Goal: Transaction & Acquisition: Purchase product/service

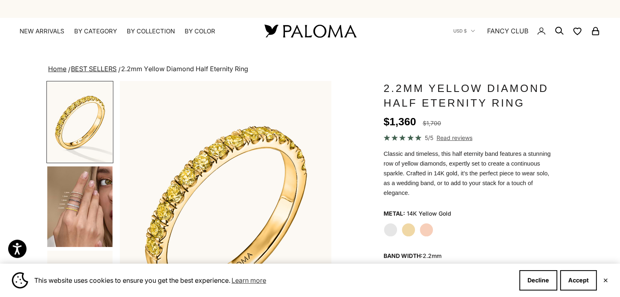
click at [64, 178] on img "Go to item 4" at bounding box center [79, 207] width 65 height 81
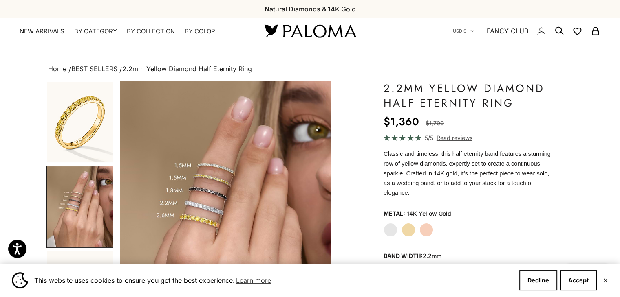
scroll to position [81, 0]
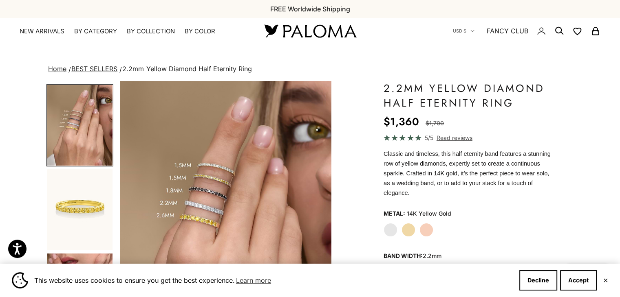
click at [96, 190] on img "Go to item 5" at bounding box center [79, 209] width 65 height 81
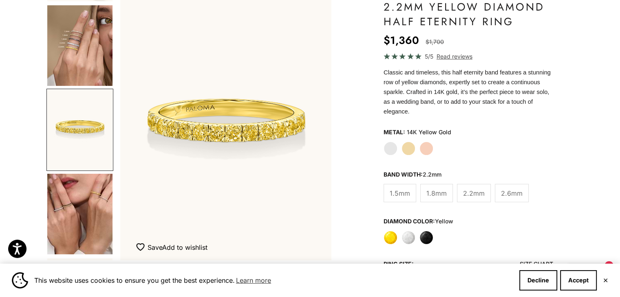
click at [71, 183] on img "Go to item 8" at bounding box center [79, 214] width 65 height 81
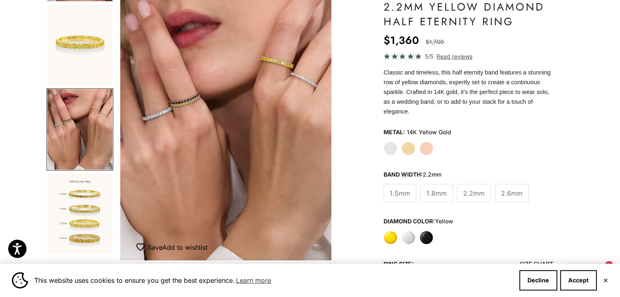
scroll to position [0, 663]
click at [106, 194] on img "Go to item 9" at bounding box center [79, 214] width 65 height 81
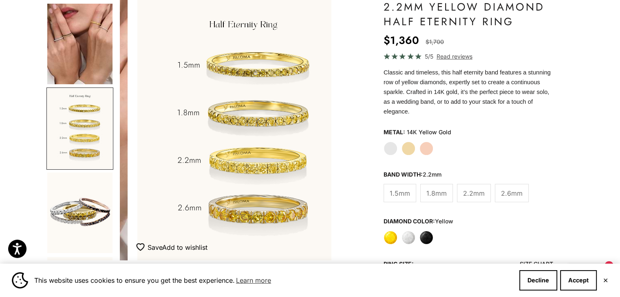
scroll to position [0, 884]
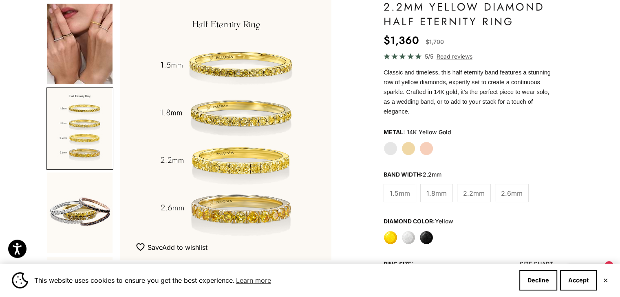
click at [81, 203] on img "Go to item 10" at bounding box center [79, 213] width 65 height 81
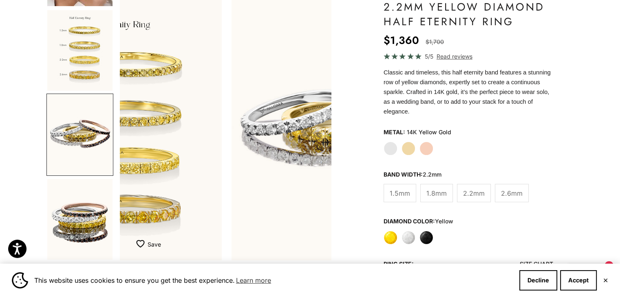
scroll to position [335, 0]
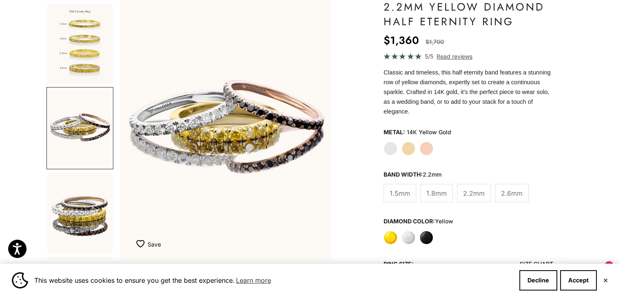
drag, startPoint x: 191, startPoint y: 135, endPoint x: 212, endPoint y: 141, distance: 21.8
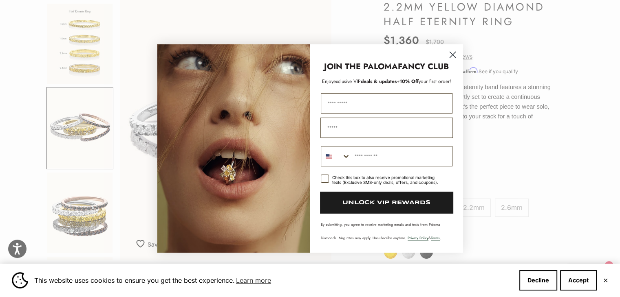
click at [452, 55] on icon "Close dialog" at bounding box center [452, 55] width 6 height 6
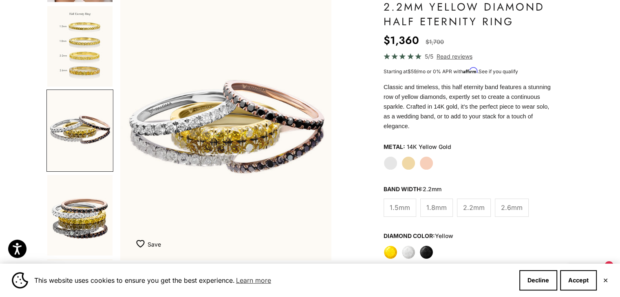
scroll to position [335, 0]
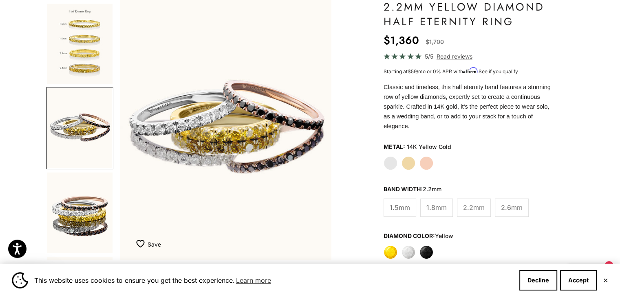
click at [89, 206] on img "Go to item 11" at bounding box center [79, 213] width 65 height 81
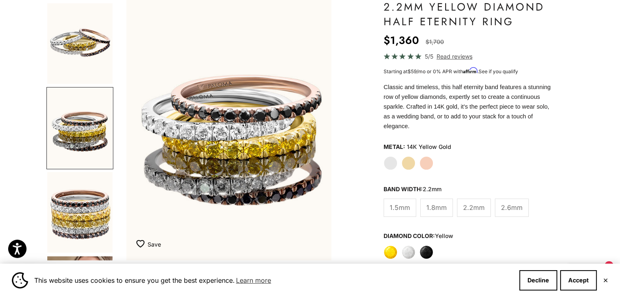
scroll to position [0, 1327]
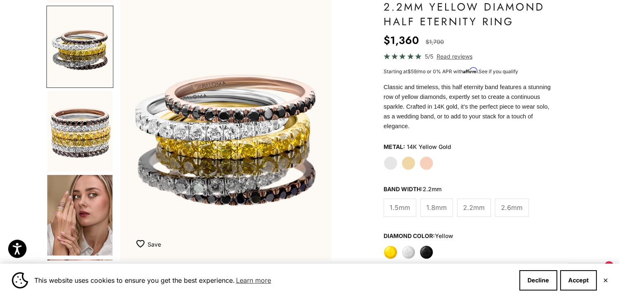
click at [85, 126] on img "Go to item 12" at bounding box center [79, 131] width 65 height 81
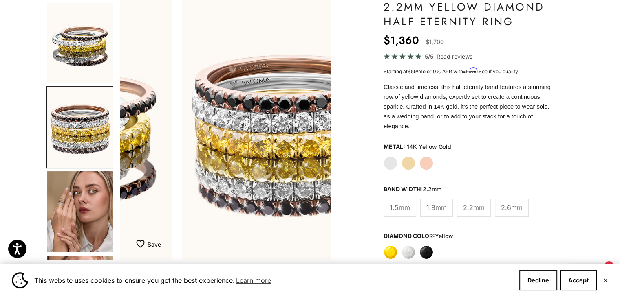
scroll to position [0, 1548]
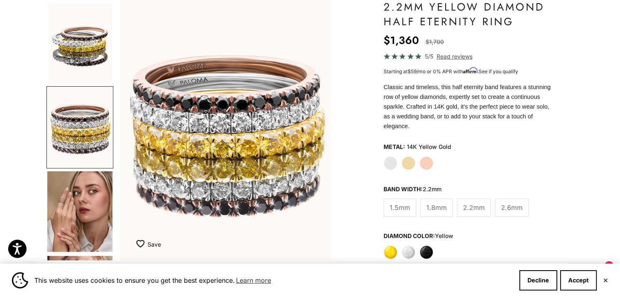
click at [78, 193] on img "Go to item 13" at bounding box center [79, 211] width 65 height 81
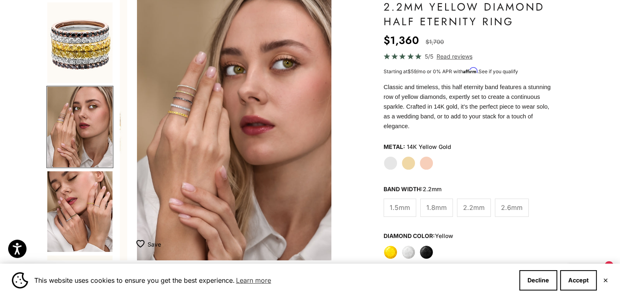
scroll to position [0, 1769]
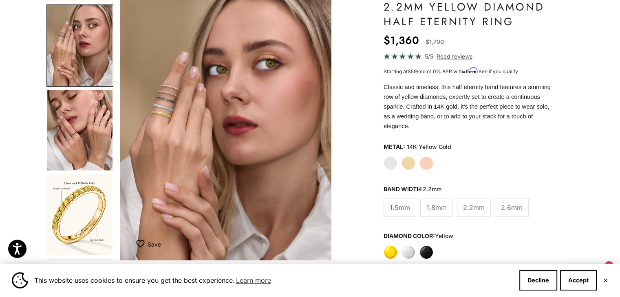
click at [85, 142] on img "Go to item 14" at bounding box center [79, 130] width 65 height 81
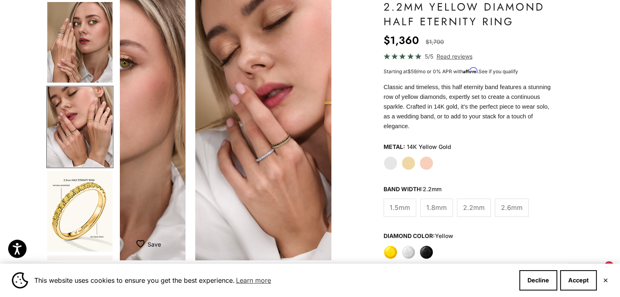
scroll to position [0, 1990]
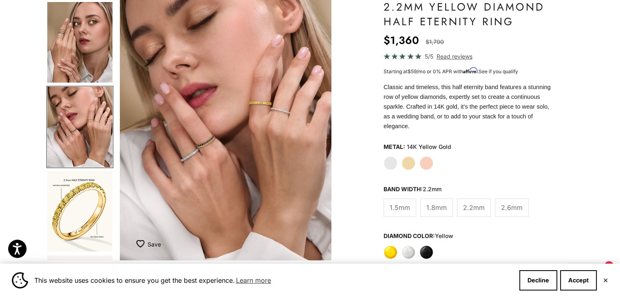
drag, startPoint x: 186, startPoint y: 108, endPoint x: 200, endPoint y: 113, distance: 14.7
click at [73, 205] on img "Go to item 15" at bounding box center [79, 211] width 65 height 81
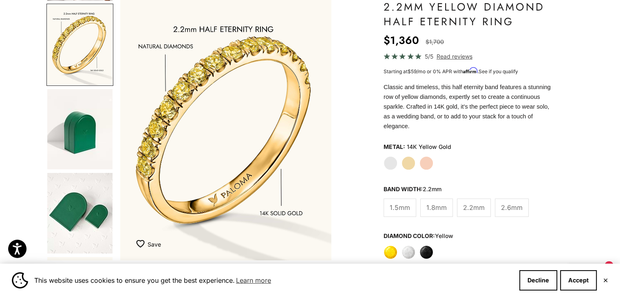
scroll to position [922, 0]
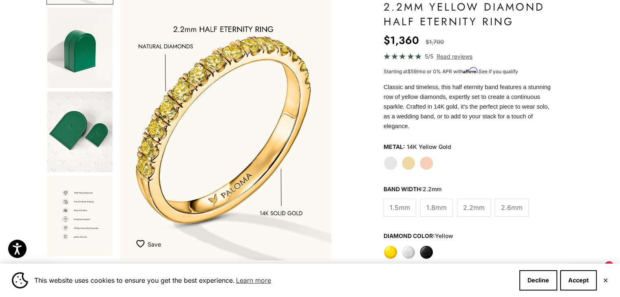
click at [69, 58] on img "Go to item 18" at bounding box center [79, 48] width 65 height 80
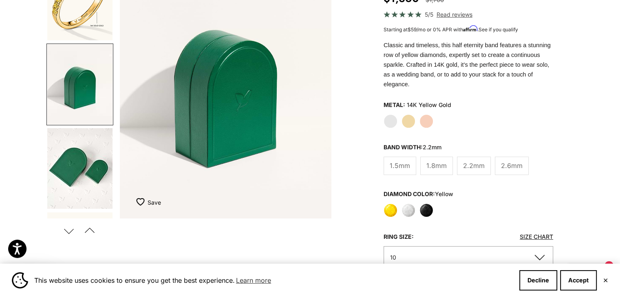
scroll to position [163, 0]
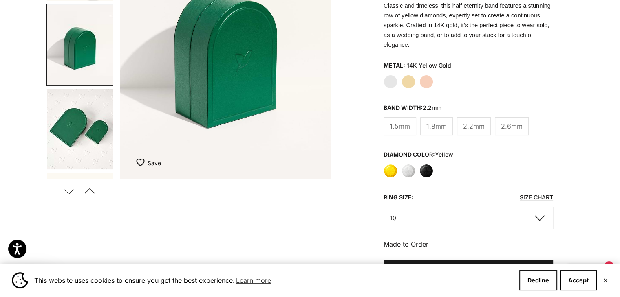
click at [89, 121] on img "Go to item 19" at bounding box center [79, 129] width 65 height 81
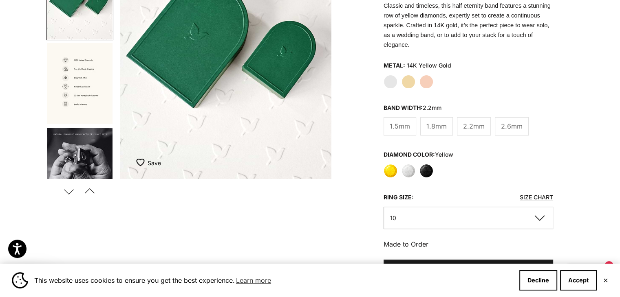
scroll to position [1010, 0]
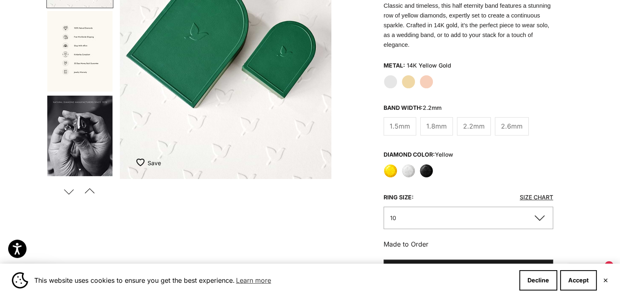
click at [84, 62] on img "Go to item 20" at bounding box center [79, 51] width 65 height 81
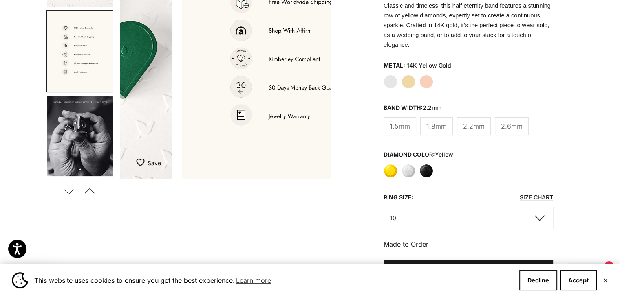
scroll to position [0, 2875]
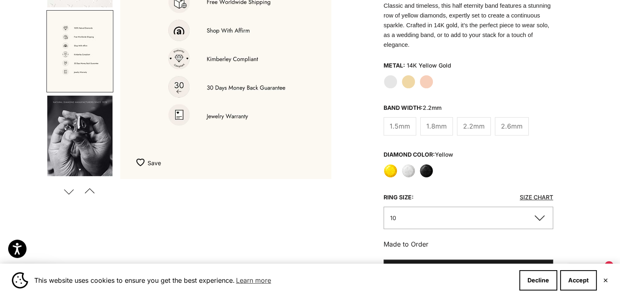
click at [88, 124] on img "Go to item 21" at bounding box center [79, 136] width 65 height 81
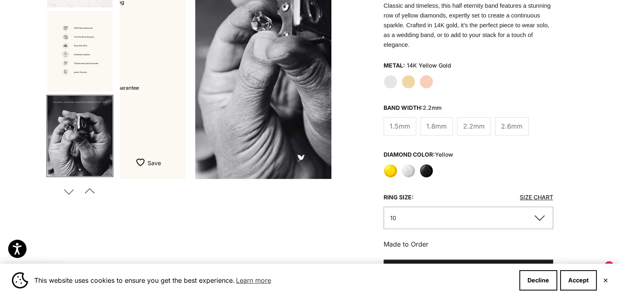
scroll to position [0, 3096]
